Goal: Information Seeking & Learning: Find specific page/section

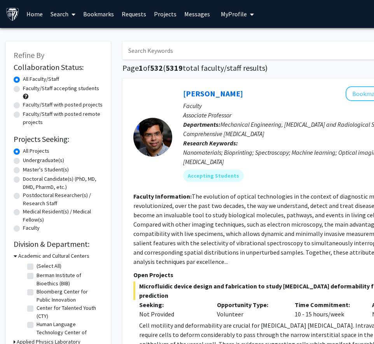
scroll to position [0, 0]
click at [159, 54] on input "Search Keywords" at bounding box center [274, 51] width 305 height 18
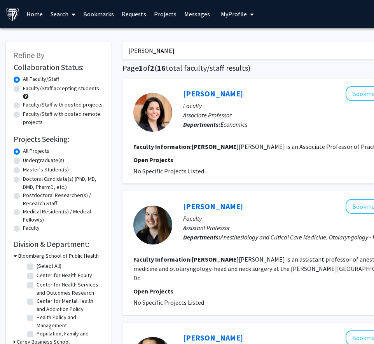
type input "[PERSON_NAME]"
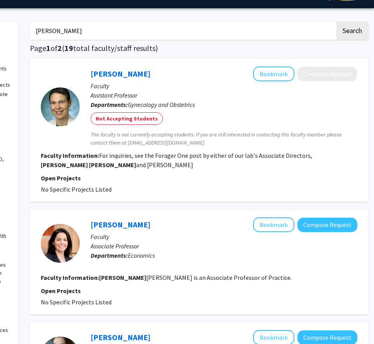
scroll to position [19, 92]
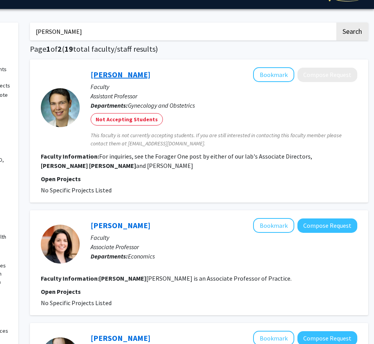
click at [108, 74] on link "[PERSON_NAME]" at bounding box center [121, 75] width 60 height 10
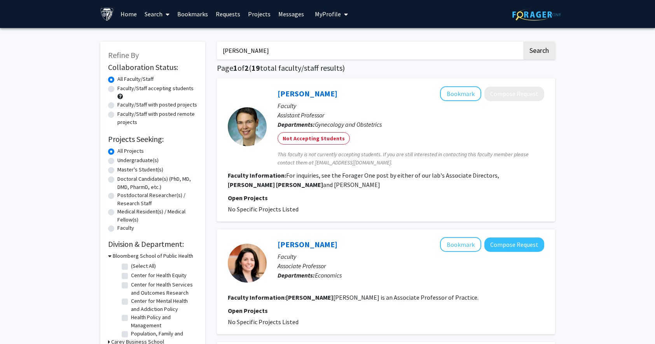
click at [137, 89] on label "Faculty/Staff accepting students" at bounding box center [155, 88] width 76 height 8
click at [122, 89] on input "Faculty/Staff accepting students" at bounding box center [119, 86] width 5 height 5
radio input "true"
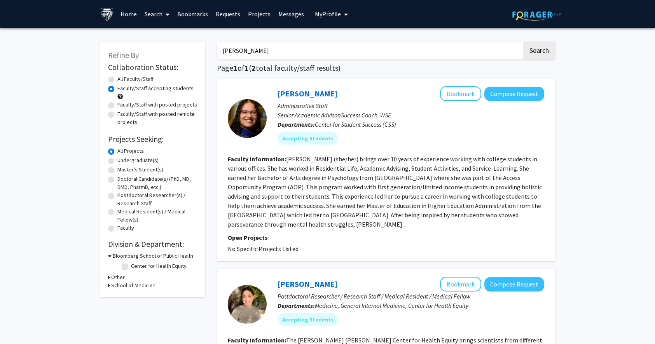
click at [183, 106] on label "Faculty/Staff with posted projects" at bounding box center [157, 105] width 80 height 8
click at [122, 106] on input "Faculty/Staff with posted projects" at bounding box center [119, 103] width 5 height 5
radio input "true"
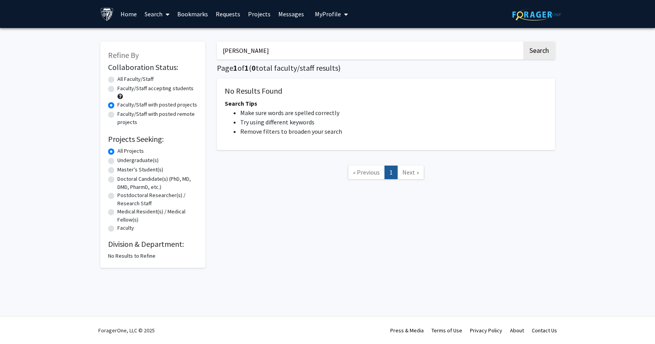
click at [171, 90] on label "Faculty/Staff accepting students" at bounding box center [155, 88] width 76 height 8
click at [122, 89] on input "Faculty/Staff accepting students" at bounding box center [119, 86] width 5 height 5
radio input "true"
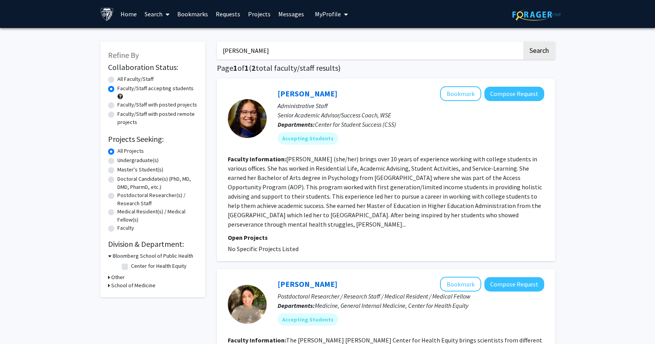
click at [164, 116] on label "Faculty/Staff with posted remote projects" at bounding box center [157, 118] width 80 height 16
click at [122, 115] on input "Faculty/Staff with posted remote projects" at bounding box center [119, 112] width 5 height 5
radio input "true"
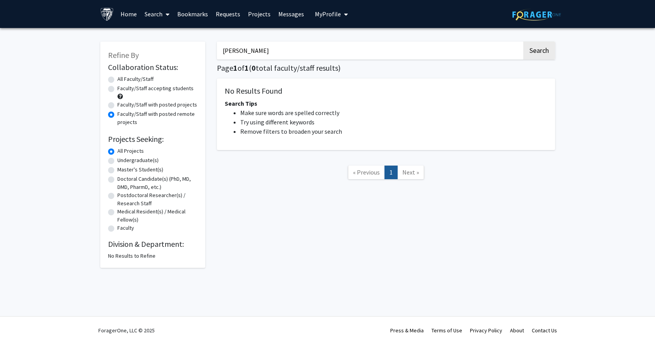
click at [159, 88] on label "Faculty/Staff accepting students" at bounding box center [155, 88] width 76 height 8
click at [122, 88] on input "Faculty/Staff accepting students" at bounding box center [119, 86] width 5 height 5
radio input "true"
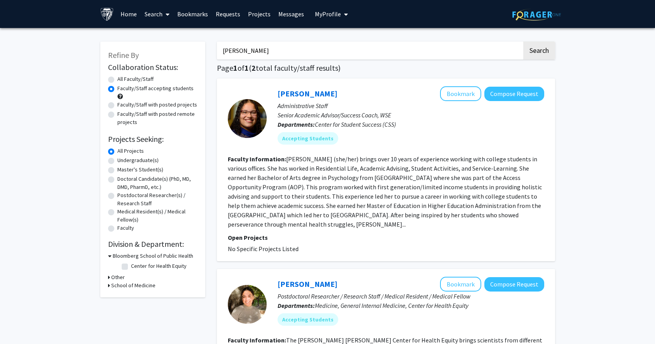
click at [146, 159] on label "Undergraduate(s)" at bounding box center [137, 160] width 41 height 8
click at [122, 159] on input "Undergraduate(s)" at bounding box center [119, 158] width 5 height 5
radio input "true"
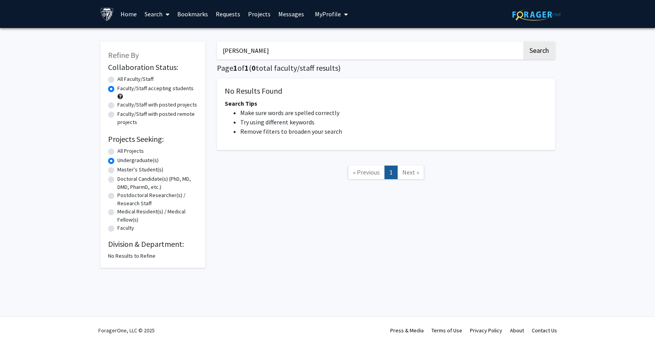
click at [143, 81] on label "All Faculty/Staff" at bounding box center [135, 79] width 36 height 8
click at [122, 80] on input "All Faculty/Staff" at bounding box center [119, 77] width 5 height 5
radio input "true"
click at [138, 82] on label "All Faculty/Staff" at bounding box center [135, 79] width 36 height 8
click at [122, 80] on input "All Faculty/Staff" at bounding box center [119, 77] width 5 height 5
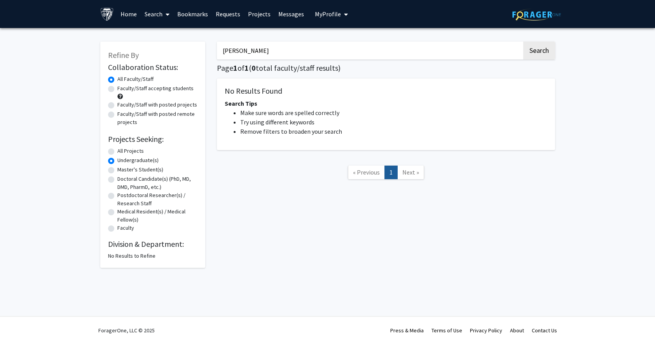
click at [138, 86] on label "Faculty/Staff accepting students" at bounding box center [155, 88] width 76 height 8
click at [122, 86] on input "Faculty/Staff accepting students" at bounding box center [119, 86] width 5 height 5
radio input "true"
click at [139, 153] on label "All Projects" at bounding box center [130, 151] width 26 height 8
click at [122, 152] on input "All Projects" at bounding box center [119, 149] width 5 height 5
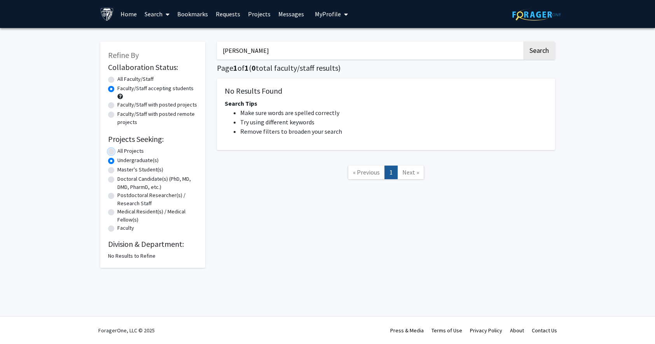
radio input "true"
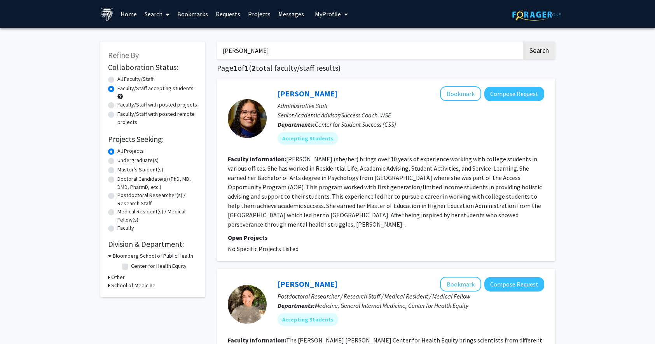
click at [133, 283] on h3 "School of Medicine" at bounding box center [133, 285] width 44 height 8
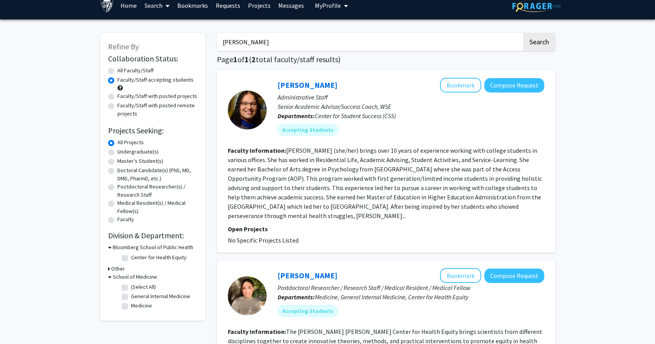
scroll to position [11, 0]
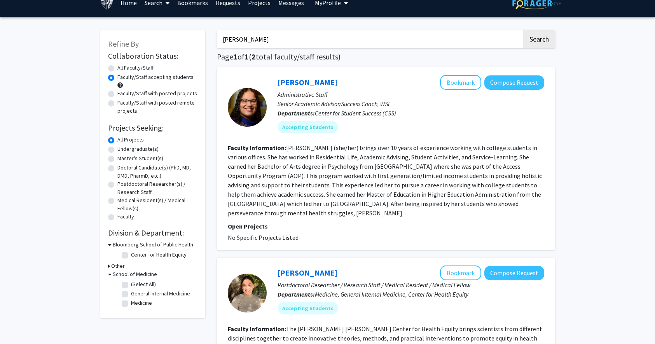
click at [134, 302] on label "Medicine" at bounding box center [141, 303] width 21 height 8
click at [134, 302] on input "Medicine" at bounding box center [133, 301] width 5 height 5
checkbox input "true"
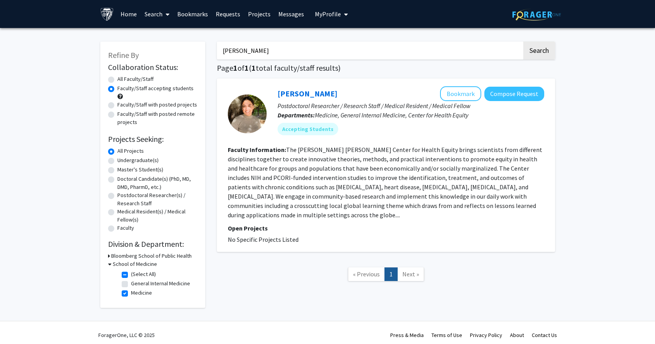
click at [138, 294] on label "Medicine" at bounding box center [141, 293] width 21 height 8
click at [136, 294] on input "Medicine" at bounding box center [133, 291] width 5 height 5
checkbox input "false"
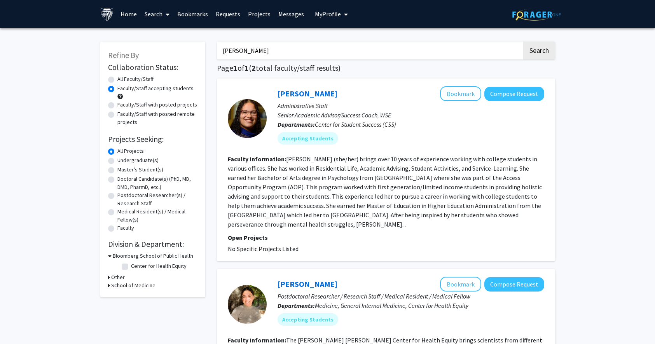
click at [127, 270] on fg-checkbox "Center for Health Equity Center for Health Equity" at bounding box center [159, 266] width 74 height 9
click at [131, 265] on label "Center for Health Equity" at bounding box center [159, 266] width 56 height 8
click at [131, 265] on input "Center for Health Equity" at bounding box center [133, 264] width 5 height 5
checkbox input "true"
